Goal: Transaction & Acquisition: Purchase product/service

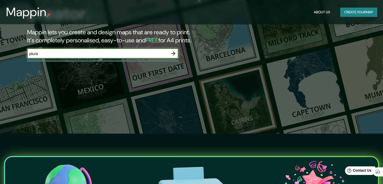
type input "piura"
click at [175, 52] on icon "button" at bounding box center [173, 53] width 6 height 6
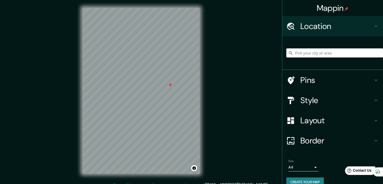
drag, startPoint x: 156, startPoint y: 97, endPoint x: 169, endPoint y: 86, distance: 17.4
click at [169, 86] on div at bounding box center [170, 85] width 4 height 4
click at [169, 86] on div at bounding box center [169, 86] width 4 height 4
click at [331, 96] on h4 "Style" at bounding box center [336, 100] width 72 height 10
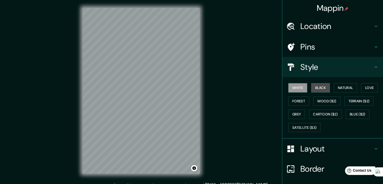
click at [323, 89] on button "Black" at bounding box center [320, 87] width 19 height 9
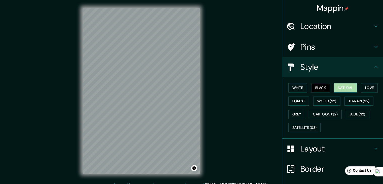
click at [336, 90] on button "Natural" at bounding box center [345, 87] width 23 height 9
click at [368, 90] on button "Love" at bounding box center [369, 87] width 17 height 9
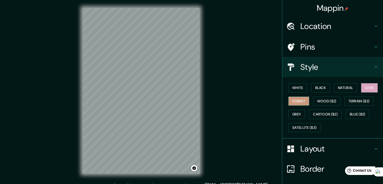
click at [298, 102] on button "Forest" at bounding box center [298, 100] width 21 height 9
click at [323, 100] on button "Wood ($2)" at bounding box center [326, 100] width 27 height 9
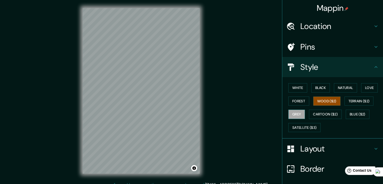
click at [288, 114] on button "Grey" at bounding box center [296, 113] width 17 height 9
click at [356, 115] on button "Blue ($2)" at bounding box center [358, 113] width 24 height 9
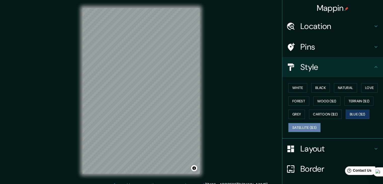
click at [314, 128] on button "Satellite ($3)" at bounding box center [304, 127] width 32 height 9
click at [320, 91] on button "Black" at bounding box center [320, 87] width 19 height 9
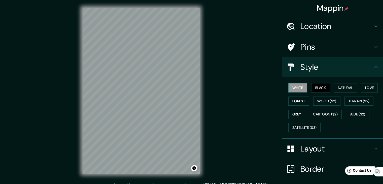
click at [297, 91] on button "White" at bounding box center [297, 87] width 19 height 9
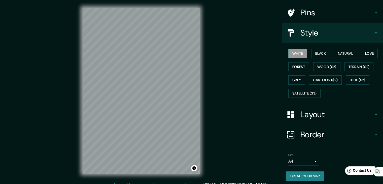
scroll to position [36, 0]
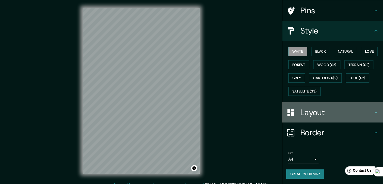
click at [332, 117] on div "Layout" at bounding box center [332, 112] width 101 height 20
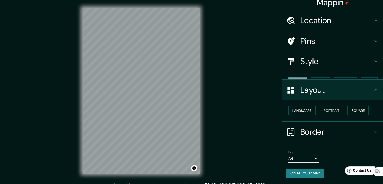
scroll to position [0, 0]
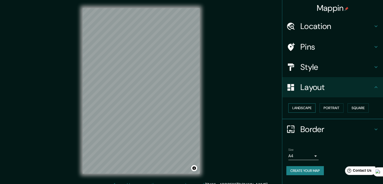
click at [304, 110] on button "Landscape" at bounding box center [301, 107] width 27 height 9
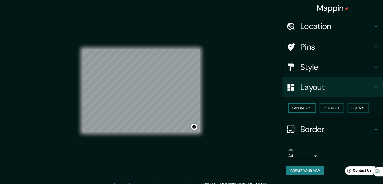
click at [304, 109] on button "Landscape" at bounding box center [301, 107] width 27 height 9
click at [323, 110] on button "Portrait" at bounding box center [331, 107] width 24 height 9
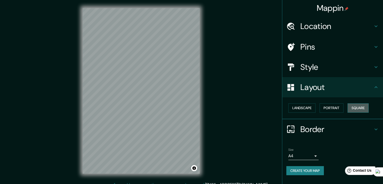
click at [357, 109] on button "Square" at bounding box center [357, 107] width 21 height 9
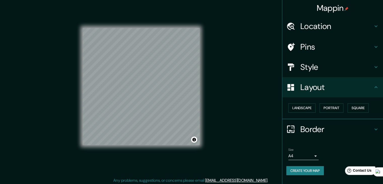
scroll to position [6, 0]
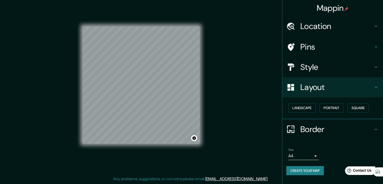
click at [346, 108] on div "Landscape [GEOGRAPHIC_DATA]" at bounding box center [334, 107] width 97 height 13
click at [337, 109] on button "Portrait" at bounding box center [331, 107] width 24 height 9
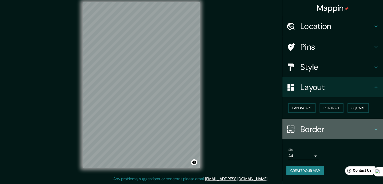
click at [324, 126] on h4 "Border" at bounding box center [336, 129] width 72 height 10
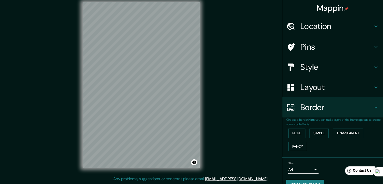
scroll to position [11, 0]
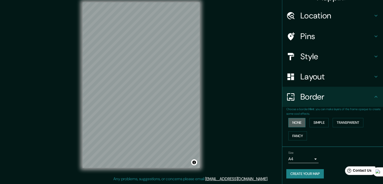
click at [296, 119] on button "None" at bounding box center [296, 122] width 17 height 9
click at [314, 122] on button "Simple" at bounding box center [318, 122] width 19 height 9
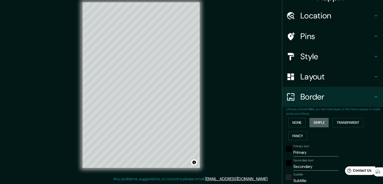
click at [314, 122] on button "Simple" at bounding box center [318, 122] width 19 height 9
click at [320, 122] on button "Simple" at bounding box center [318, 122] width 19 height 9
type input "37"
click at [343, 122] on button "Transparent" at bounding box center [347, 122] width 31 height 9
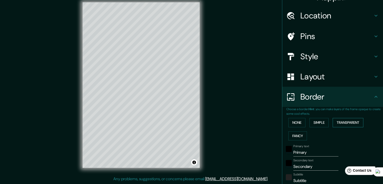
type input "223"
type input "37"
click at [317, 123] on button "Simple" at bounding box center [318, 122] width 19 height 9
click at [301, 132] on button "Fancy" at bounding box center [297, 135] width 19 height 9
click at [300, 125] on button "None" at bounding box center [296, 122] width 17 height 9
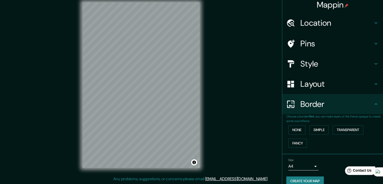
scroll to position [0, 0]
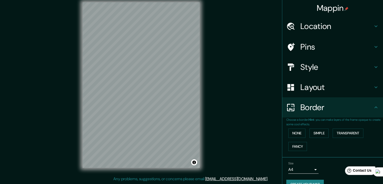
click at [314, 93] on div "Layout" at bounding box center [332, 87] width 101 height 20
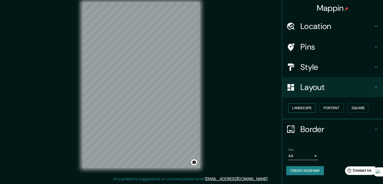
click at [311, 108] on button "Landscape" at bounding box center [301, 107] width 27 height 9
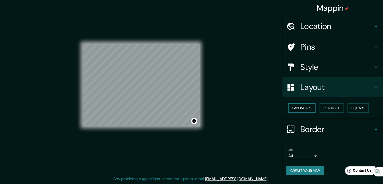
click at [311, 108] on button "Landscape" at bounding box center [301, 107] width 27 height 9
click at [333, 109] on button "Portrait" at bounding box center [331, 107] width 24 height 9
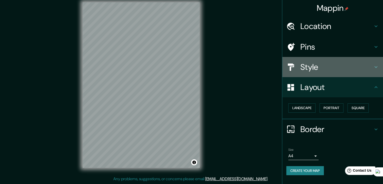
click at [348, 63] on h4 "Style" at bounding box center [336, 67] width 72 height 10
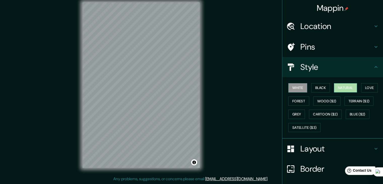
click at [343, 86] on button "Natural" at bounding box center [345, 87] width 23 height 9
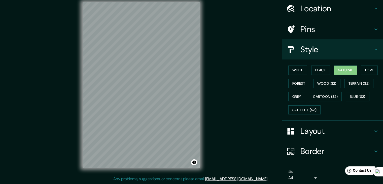
scroll to position [36, 0]
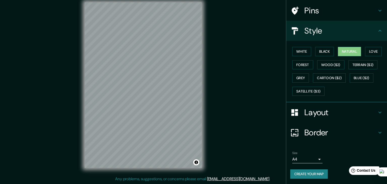
click at [313, 159] on body "Mappin Location Pins Style White Black Natural Love Forest Wood ($2) Terrain ($…" at bounding box center [193, 86] width 387 height 184
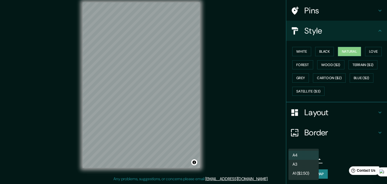
click at [329, 155] on div at bounding box center [193, 92] width 387 height 184
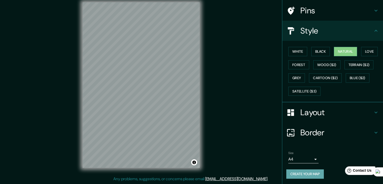
click at [316, 171] on button "Create your map" at bounding box center [304, 173] width 37 height 9
click at [312, 174] on button "Create your map" at bounding box center [304, 173] width 37 height 9
click at [300, 174] on div "Create your map" at bounding box center [332, 173] width 93 height 9
click at [300, 174] on button "Create your map" at bounding box center [304, 173] width 37 height 9
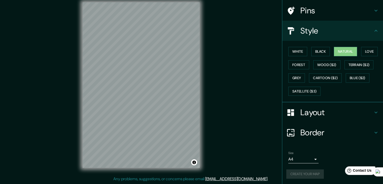
click at [300, 174] on div "Create your map" at bounding box center [332, 173] width 93 height 9
